Goal: Check status: Check status

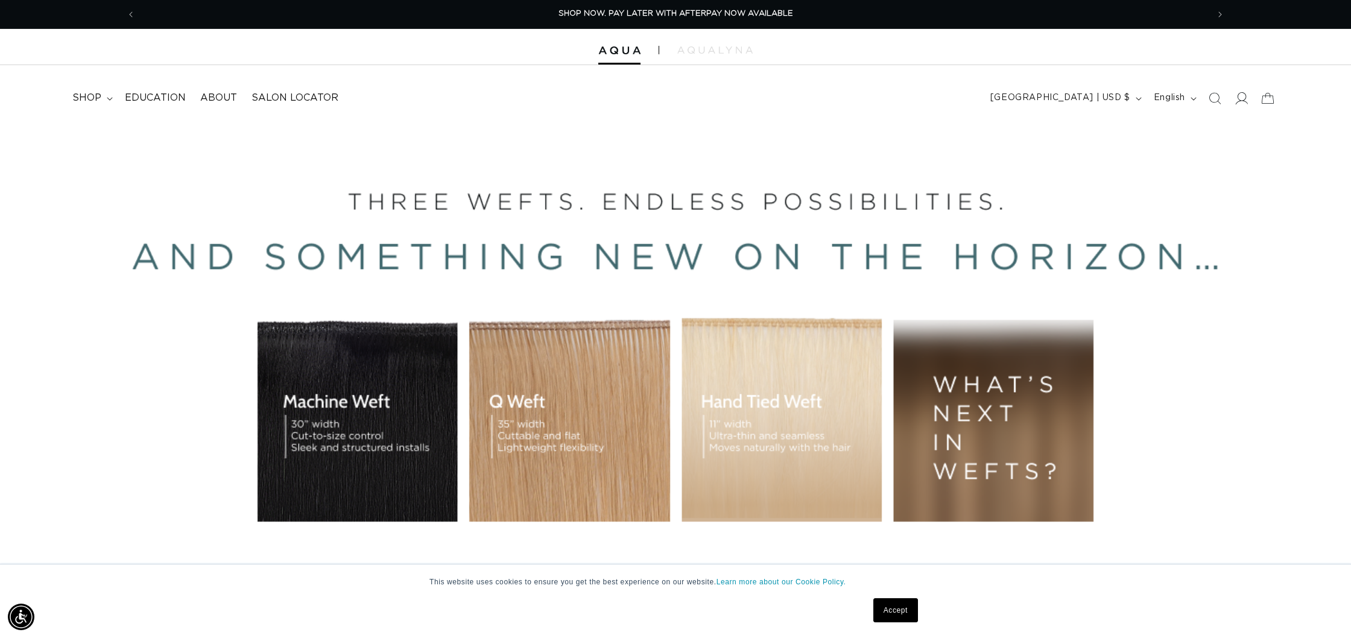
click at [1247, 100] on icon at bounding box center [1240, 98] width 13 height 13
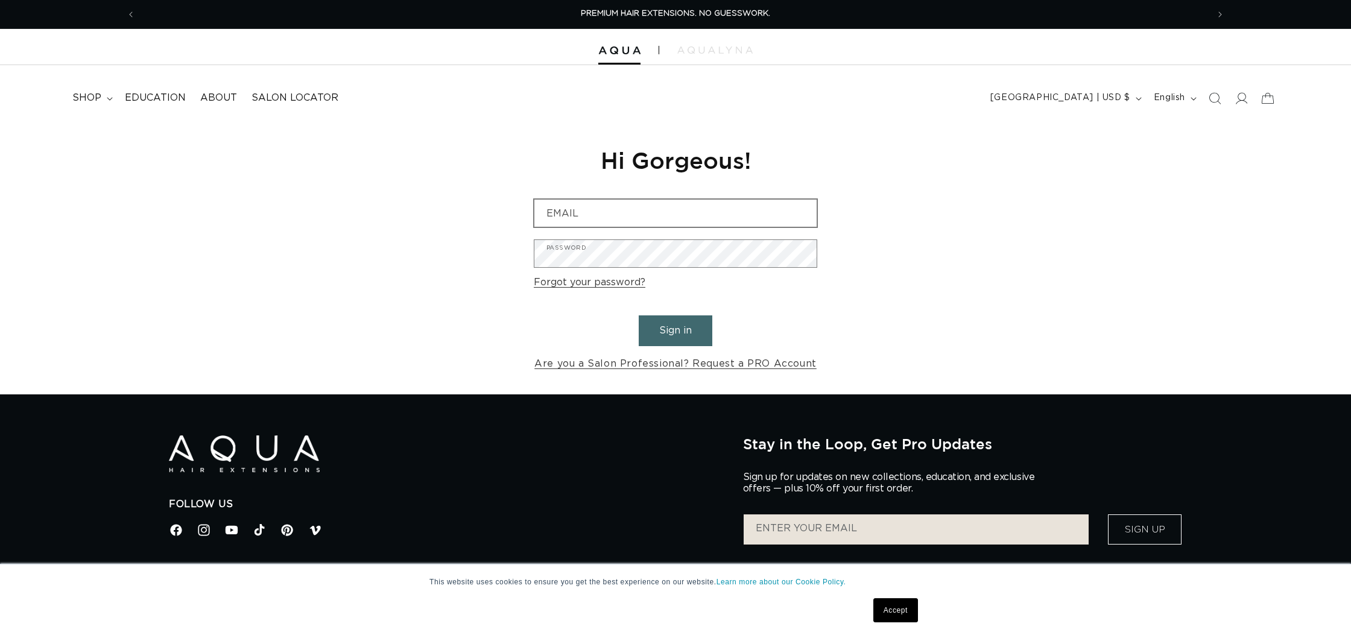
click at [623, 226] on div "Email" at bounding box center [675, 213] width 283 height 28
type input "l"
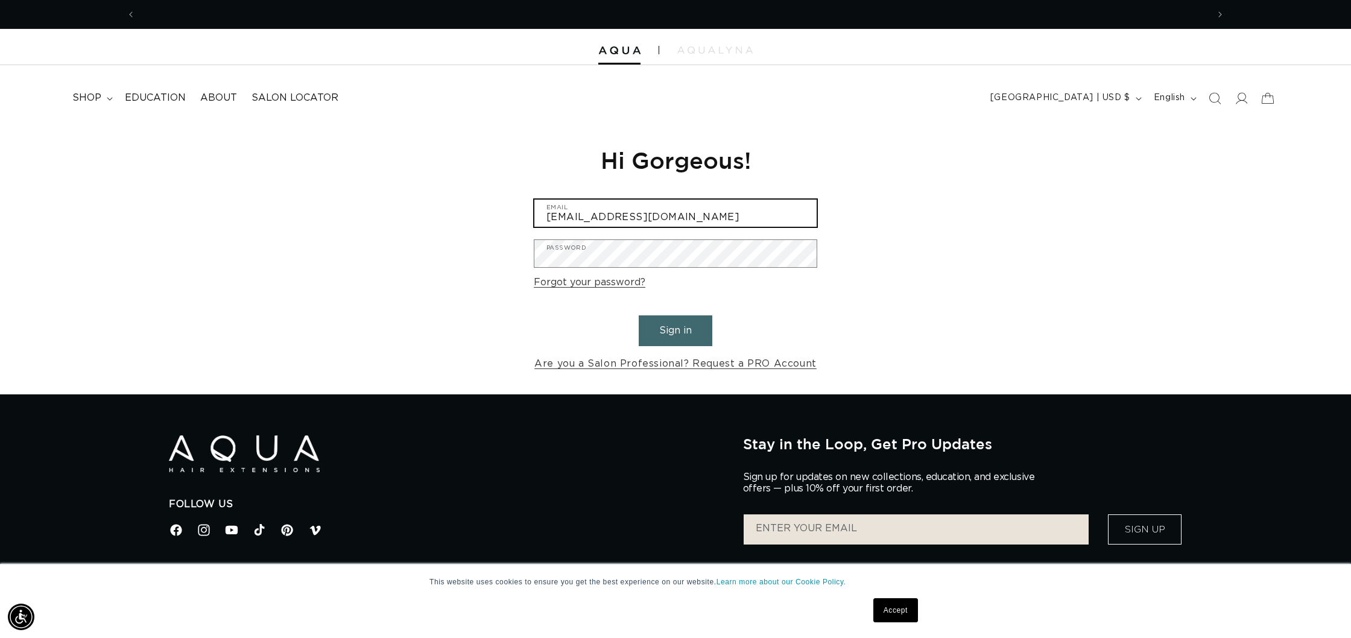
scroll to position [0, 2145]
type input "elisenicole05@icloud.com"
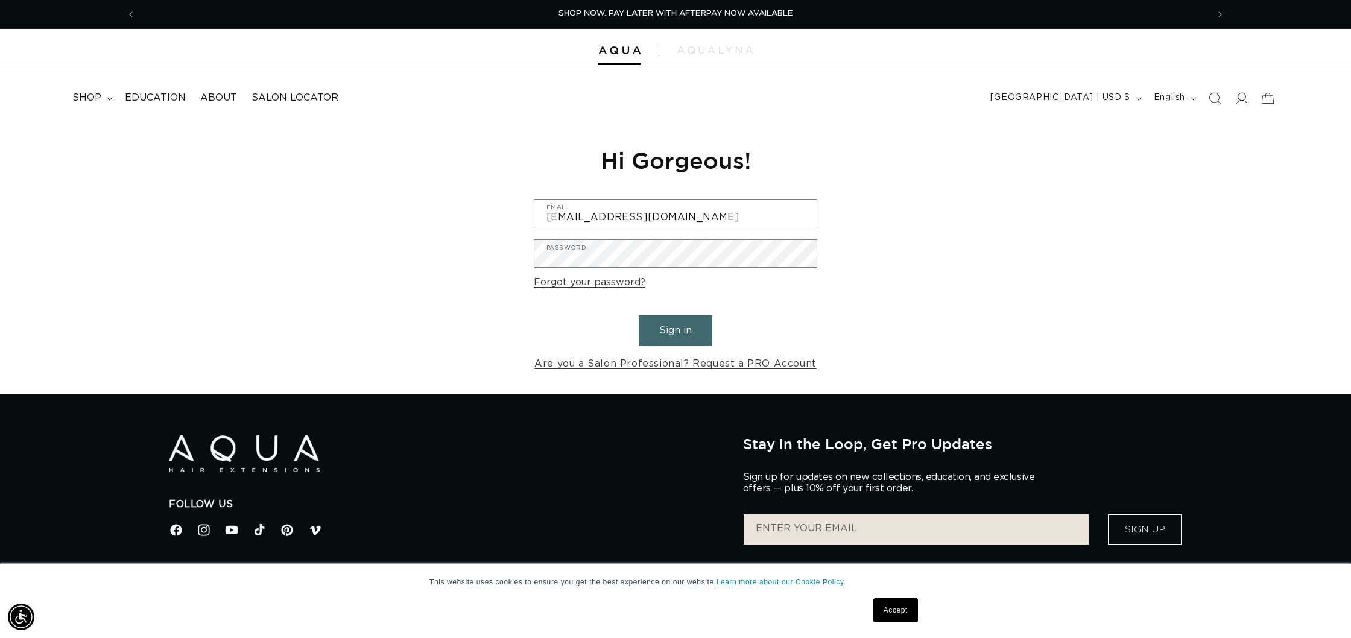
scroll to position [1, 0]
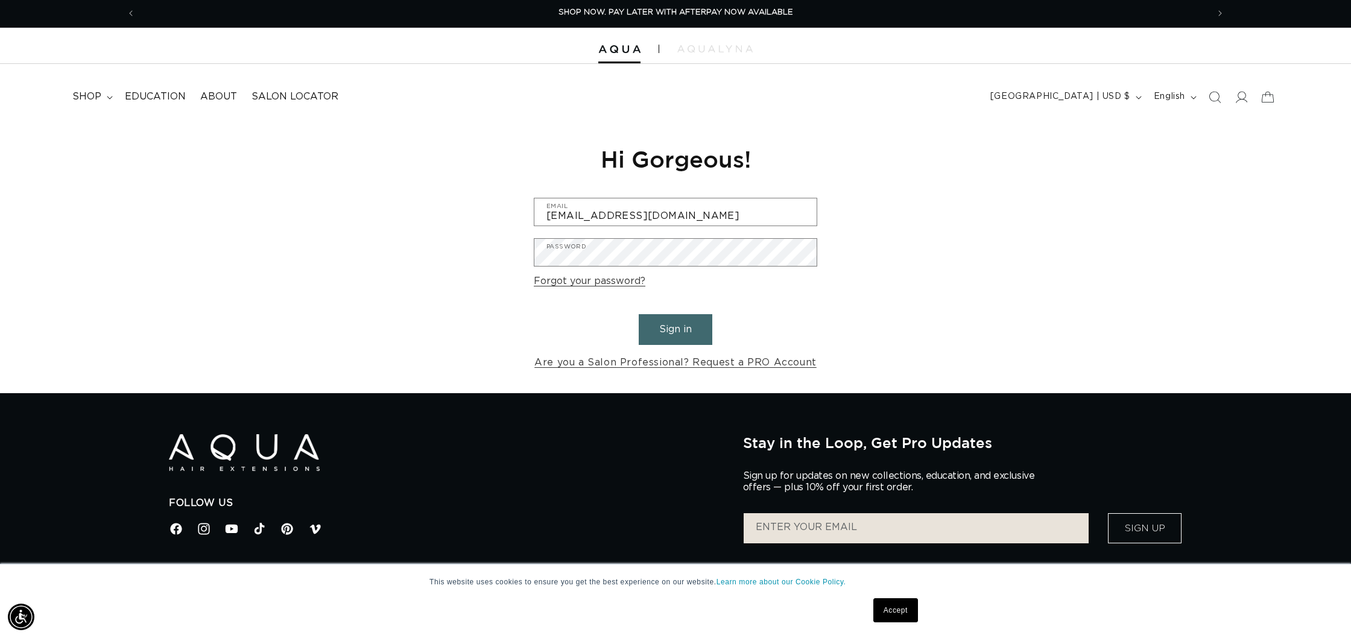
click at [692, 330] on button "Sign in" at bounding box center [676, 329] width 74 height 31
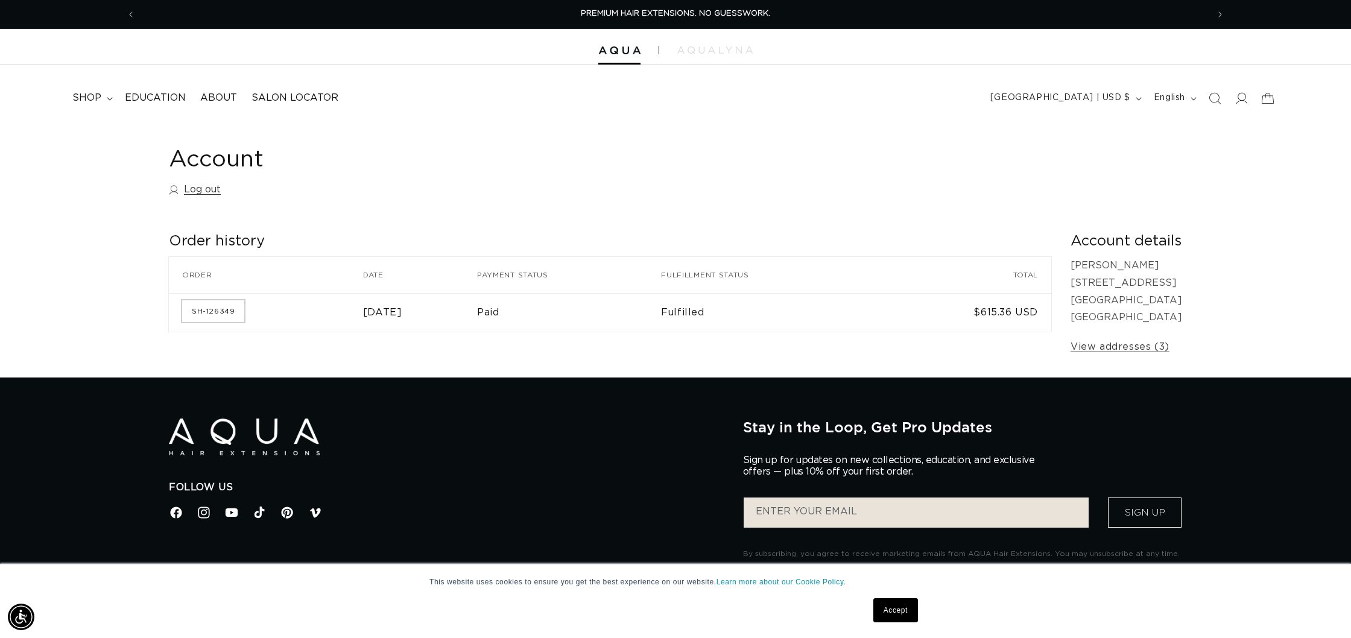
click at [213, 312] on link "SH-126349" at bounding box center [213, 311] width 62 height 22
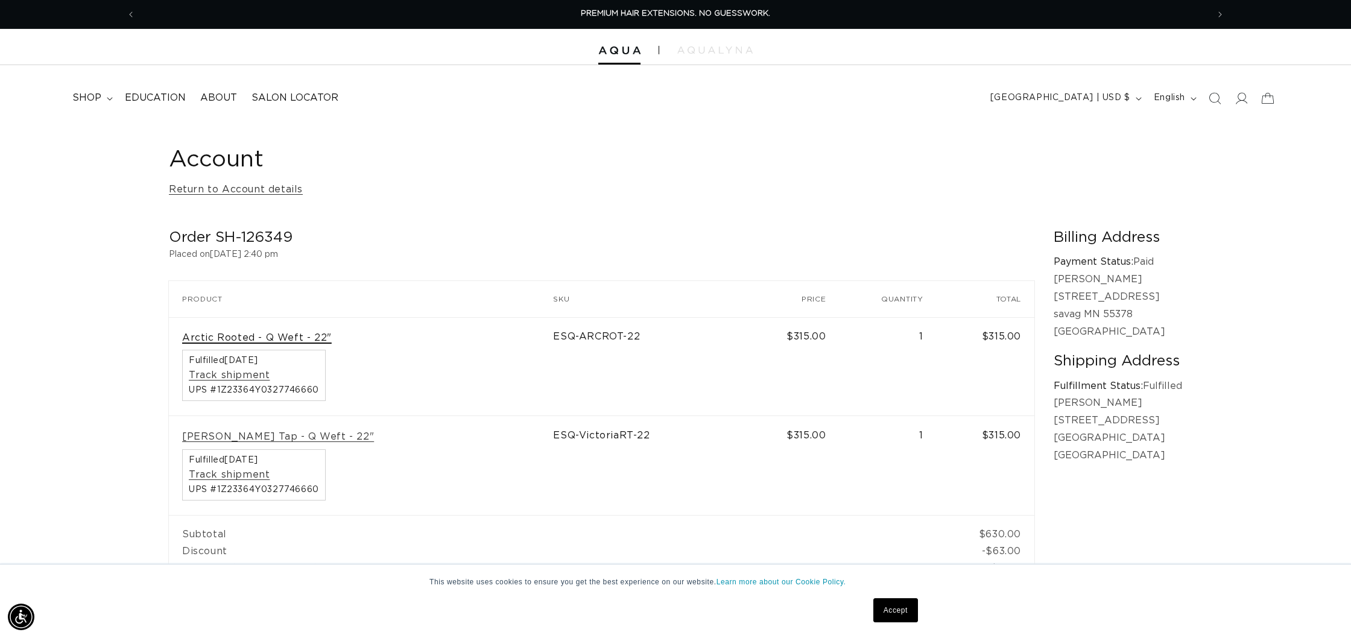
click at [229, 335] on link "Arctic Rooted - Q Weft - 22"" at bounding box center [257, 338] width 150 height 13
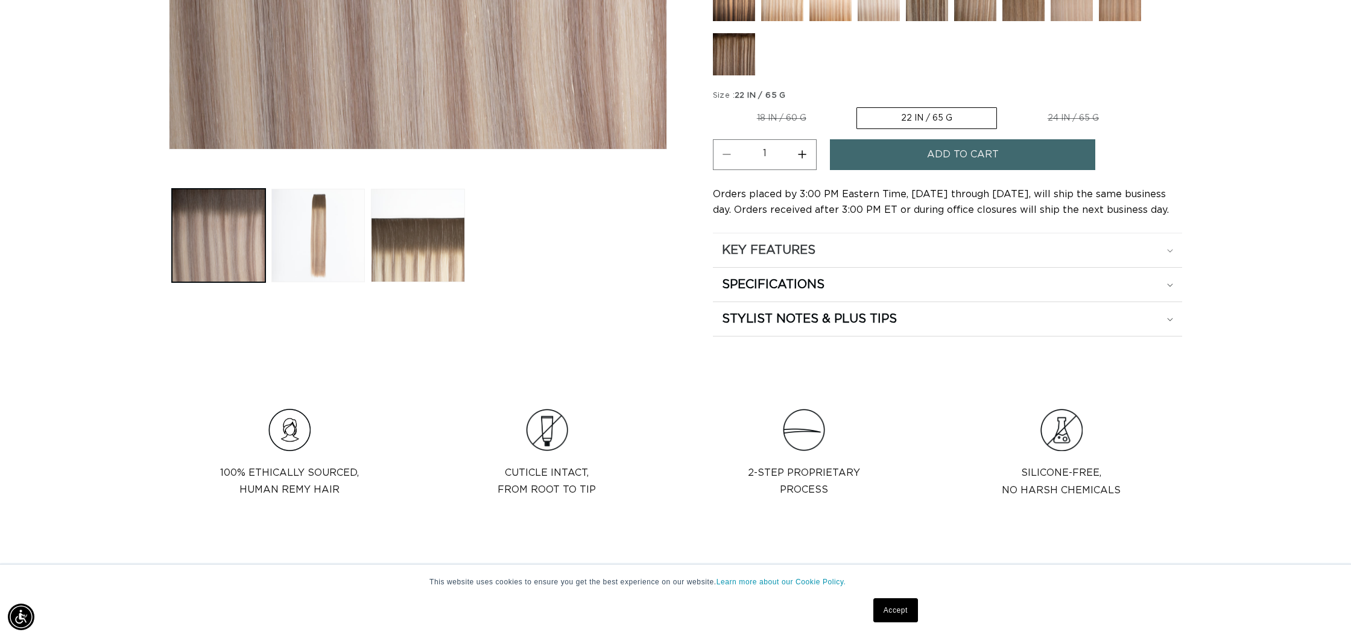
scroll to position [0, 1072]
click at [804, 245] on h2 "KEY FEATURES" at bounding box center [768, 250] width 93 height 16
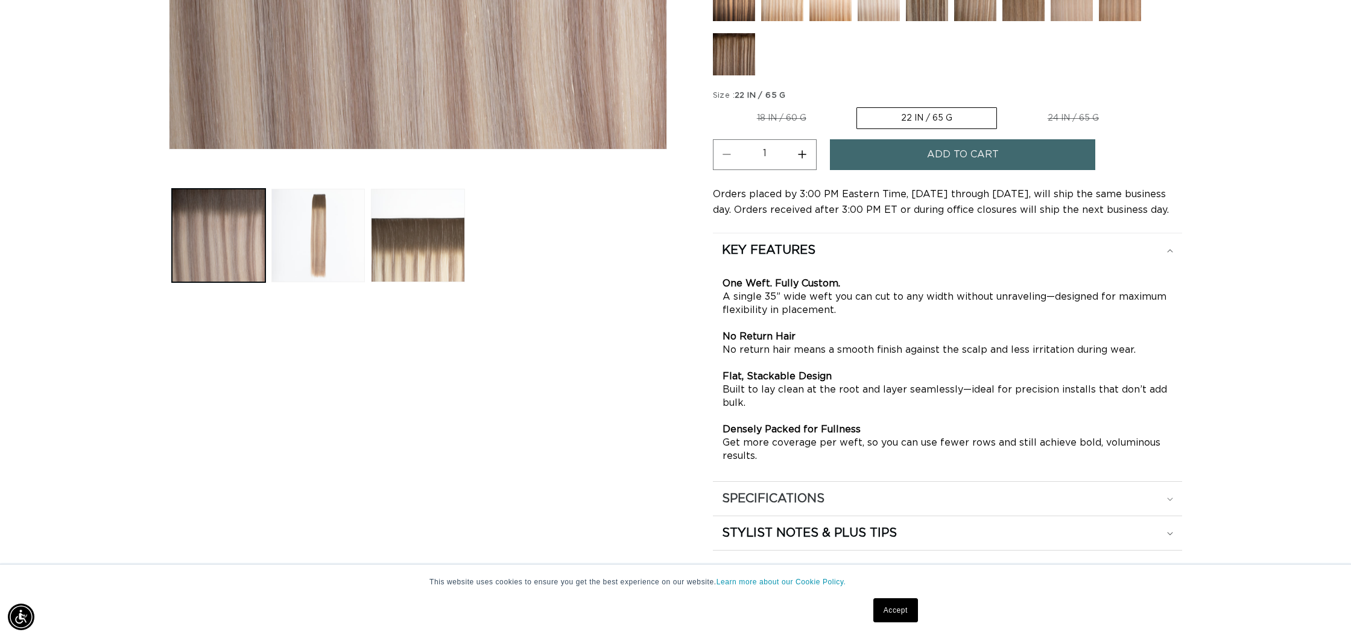
click at [774, 488] on summary "SPECIFICATIONS" at bounding box center [947, 499] width 469 height 34
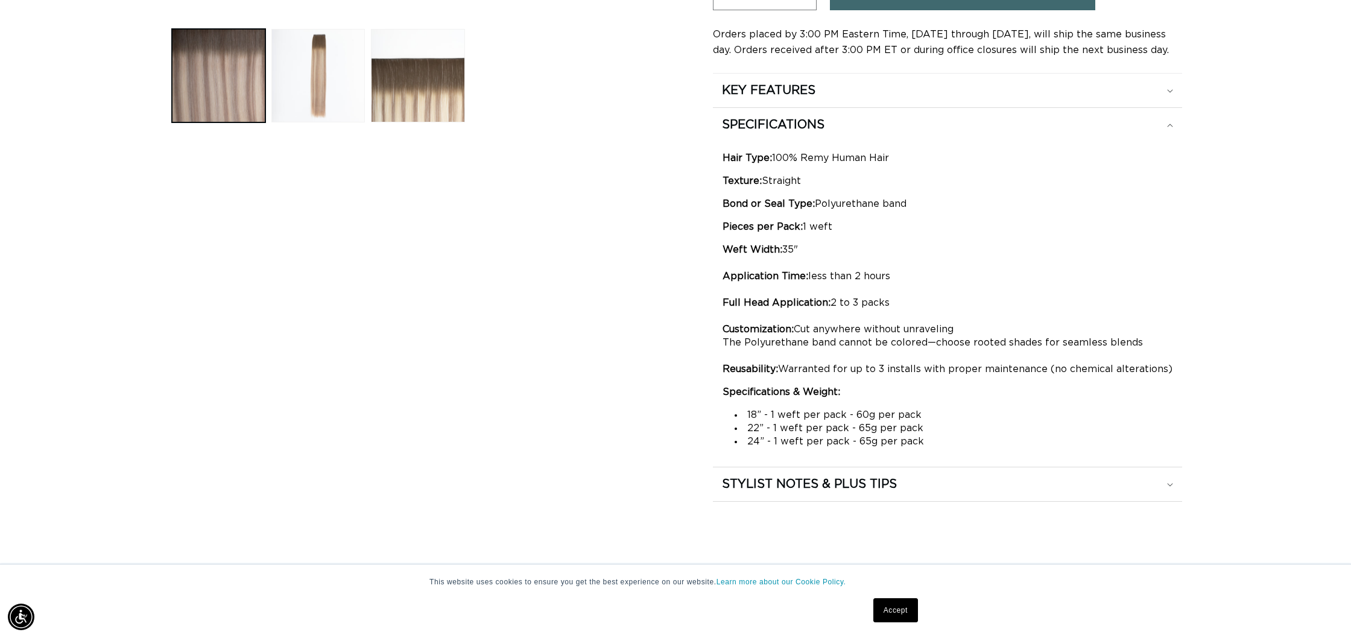
scroll to position [675, 0]
